Goal: Transaction & Acquisition: Obtain resource

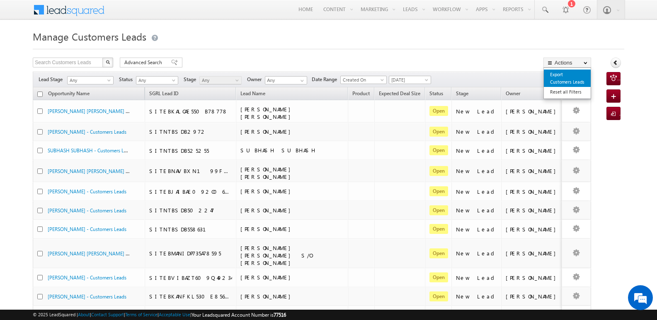
click at [561, 78] on link "Export Customers Leads" at bounding box center [567, 78] width 47 height 17
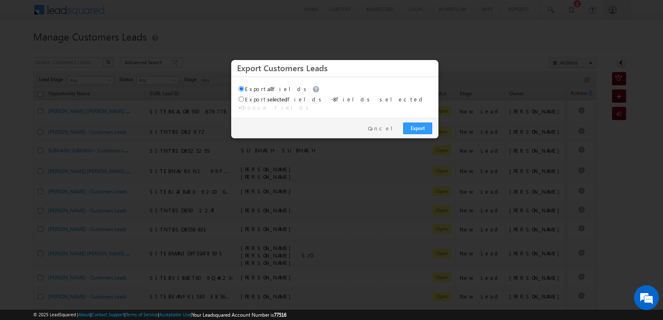
click at [511, 38] on div at bounding box center [331, 160] width 663 height 320
click at [392, 125] on link "Cancel" at bounding box center [383, 128] width 31 height 7
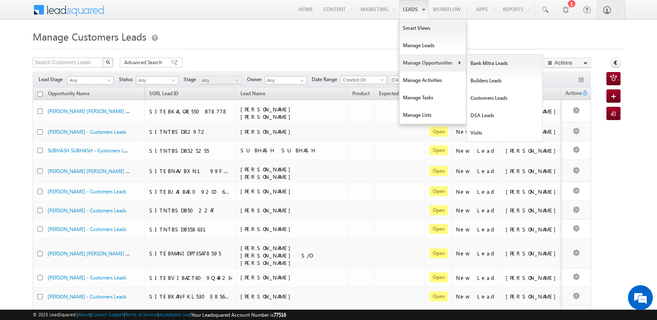
click at [418, 62] on link "Manage Opportunities" at bounding box center [433, 62] width 66 height 17
click at [483, 97] on link "Customers Leads" at bounding box center [505, 98] width 76 height 17
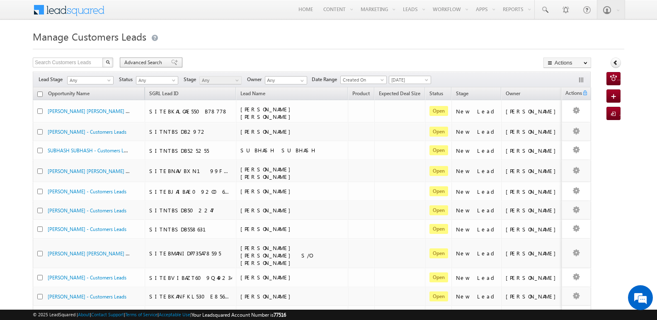
click at [155, 59] on span "Advanced Search" at bounding box center [144, 62] width 40 height 7
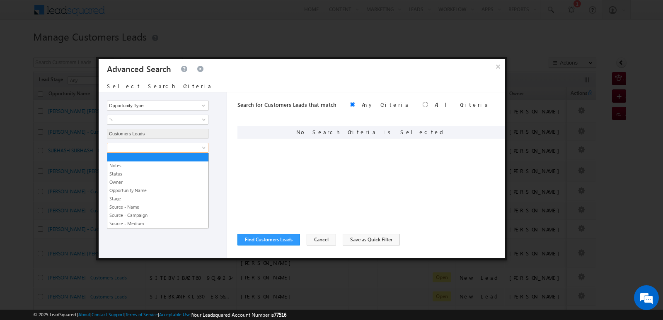
click at [153, 151] on span at bounding box center [152, 147] width 90 height 7
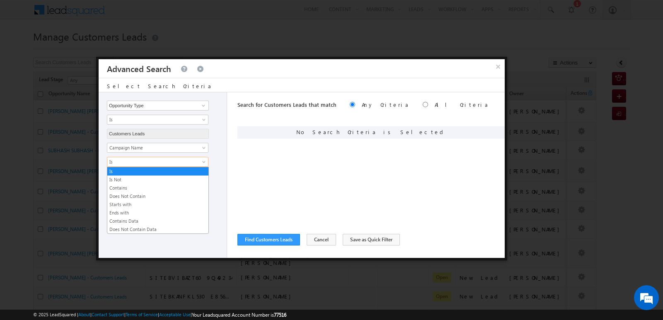
click at [193, 161] on span "Is" at bounding box center [152, 161] width 90 height 7
click at [133, 187] on link "Contains" at bounding box center [157, 187] width 101 height 7
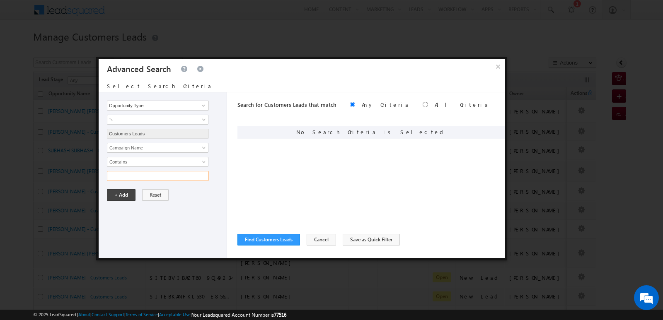
click at [145, 178] on input "text" at bounding box center [158, 176] width 102 height 10
click at [114, 177] on input "[DATE]" at bounding box center [158, 176] width 102 height 10
type input "[DATE]"
click at [126, 195] on button "+ Add" at bounding box center [121, 195] width 29 height 12
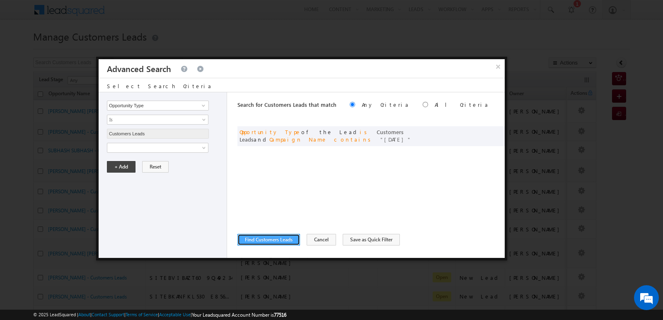
click at [286, 242] on button "Find Customers Leads" at bounding box center [269, 240] width 63 height 12
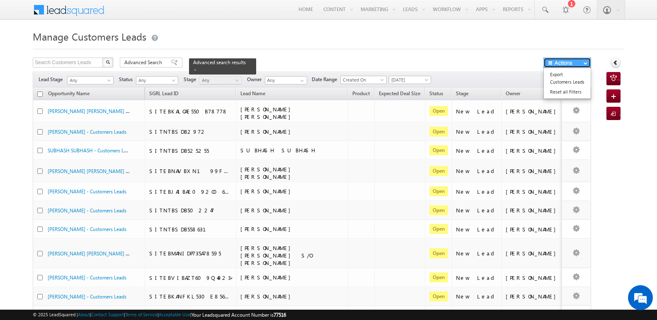
click at [560, 63] on button "Actions" at bounding box center [567, 63] width 48 height 10
click at [565, 73] on link "Export Customers Leads" at bounding box center [567, 78] width 47 height 17
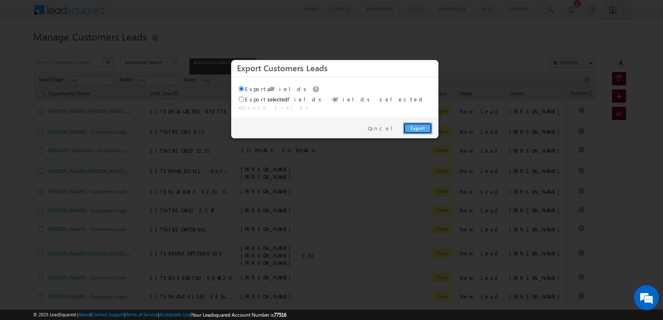
click at [414, 126] on link "Export" at bounding box center [417, 129] width 29 height 12
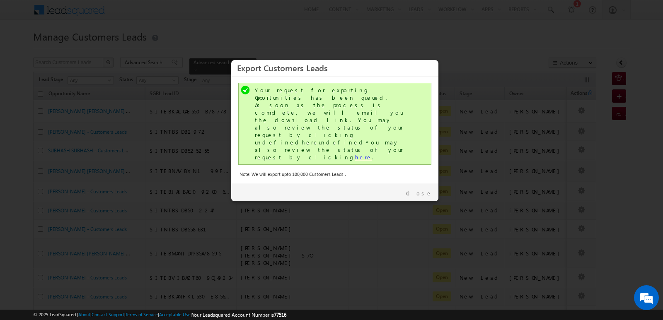
click at [355, 154] on link "here" at bounding box center [363, 157] width 17 height 7
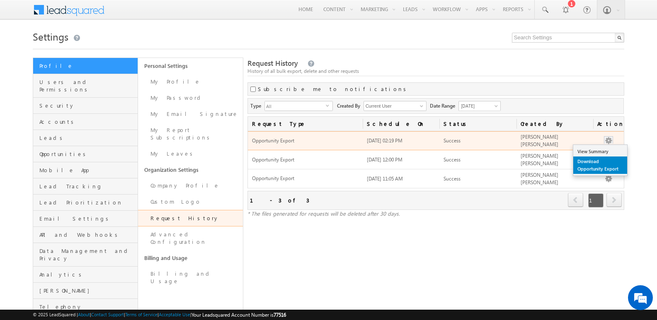
click at [598, 162] on link "Download Opportunity Export" at bounding box center [600, 165] width 54 height 17
